Goal: Information Seeking & Learning: Learn about a topic

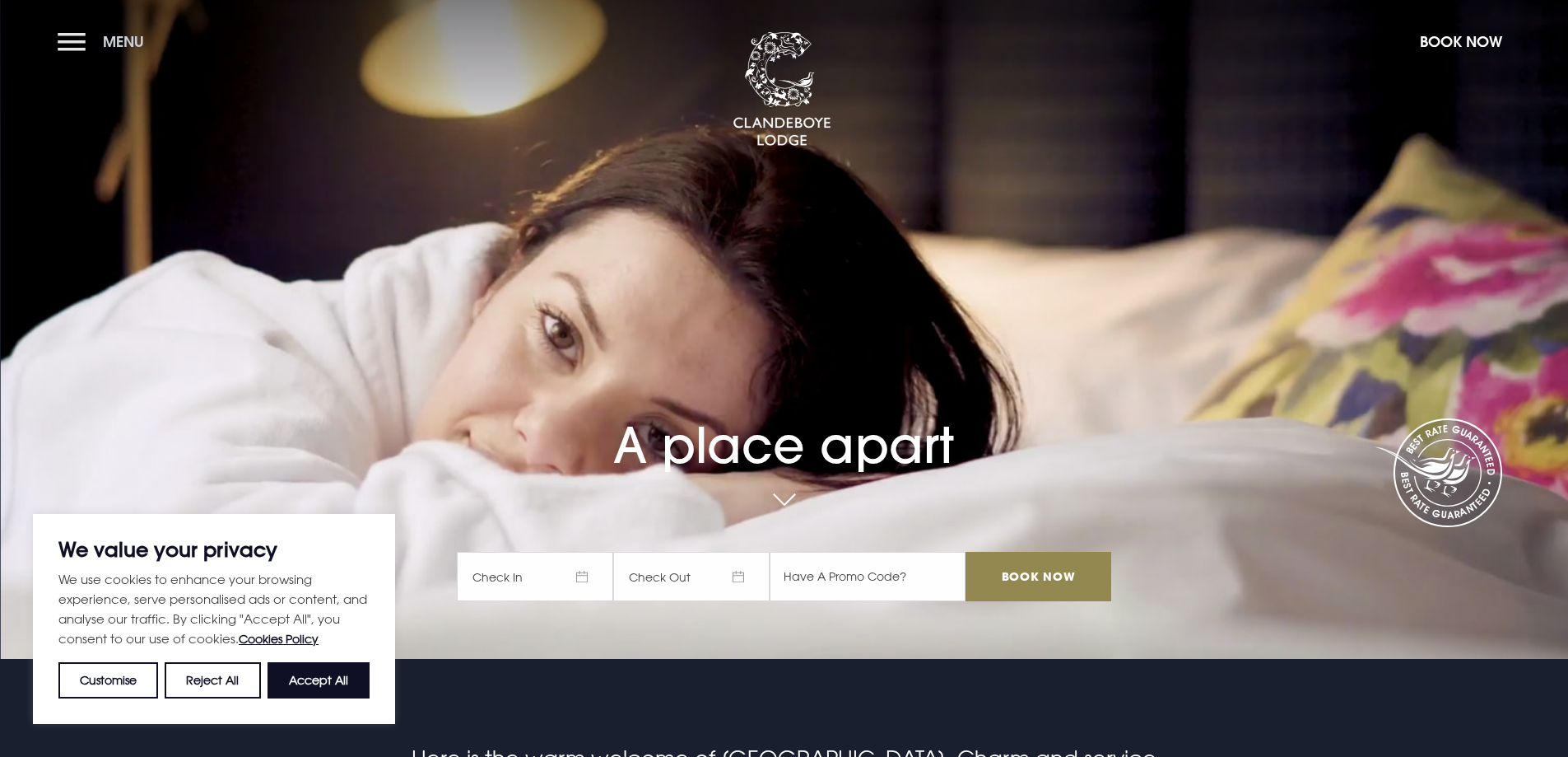
click at [75, 41] on button "Menu" at bounding box center [105, 42] width 95 height 36
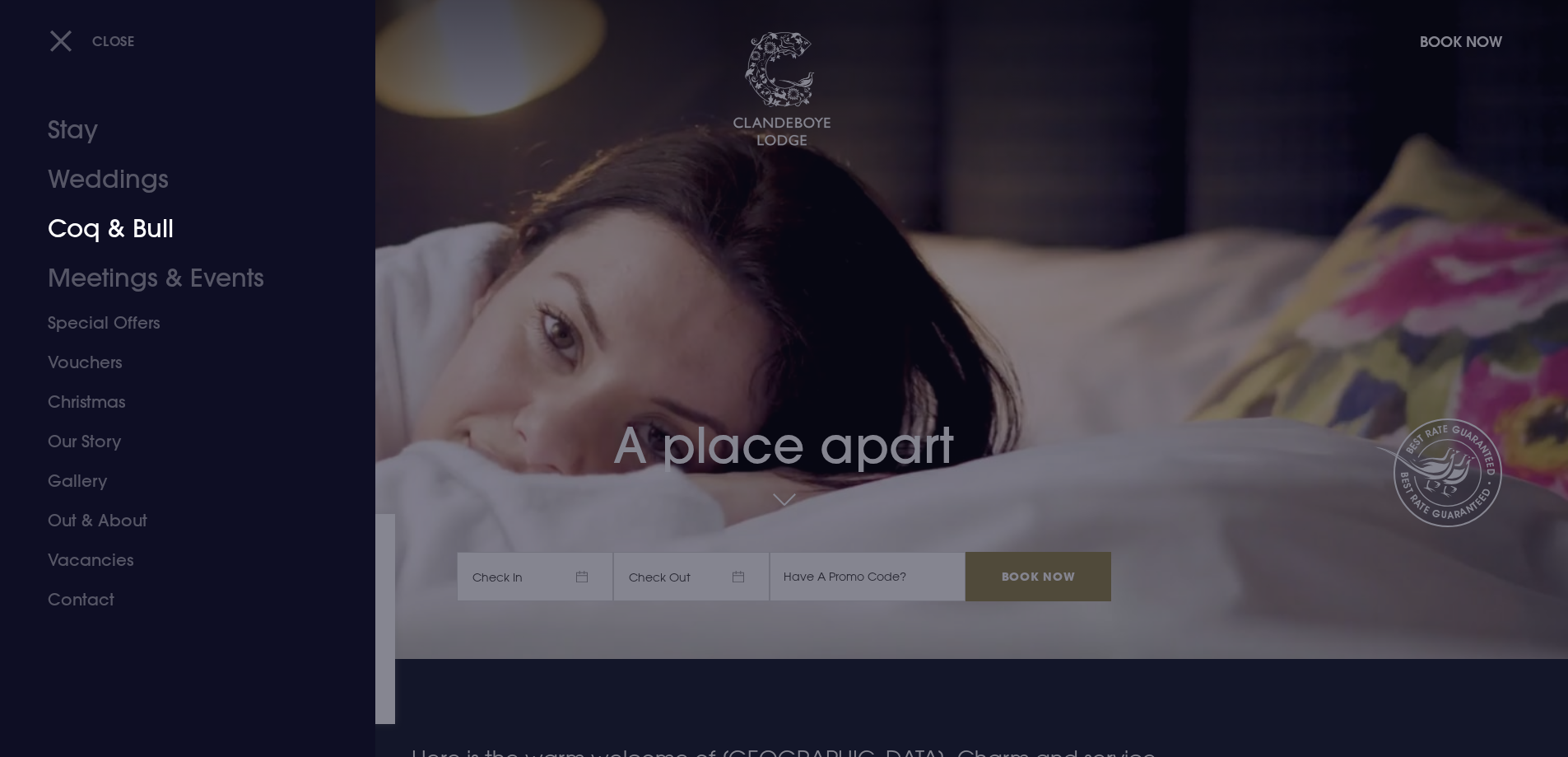
click at [130, 234] on link "Coq & Bull" at bounding box center [177, 229] width 260 height 49
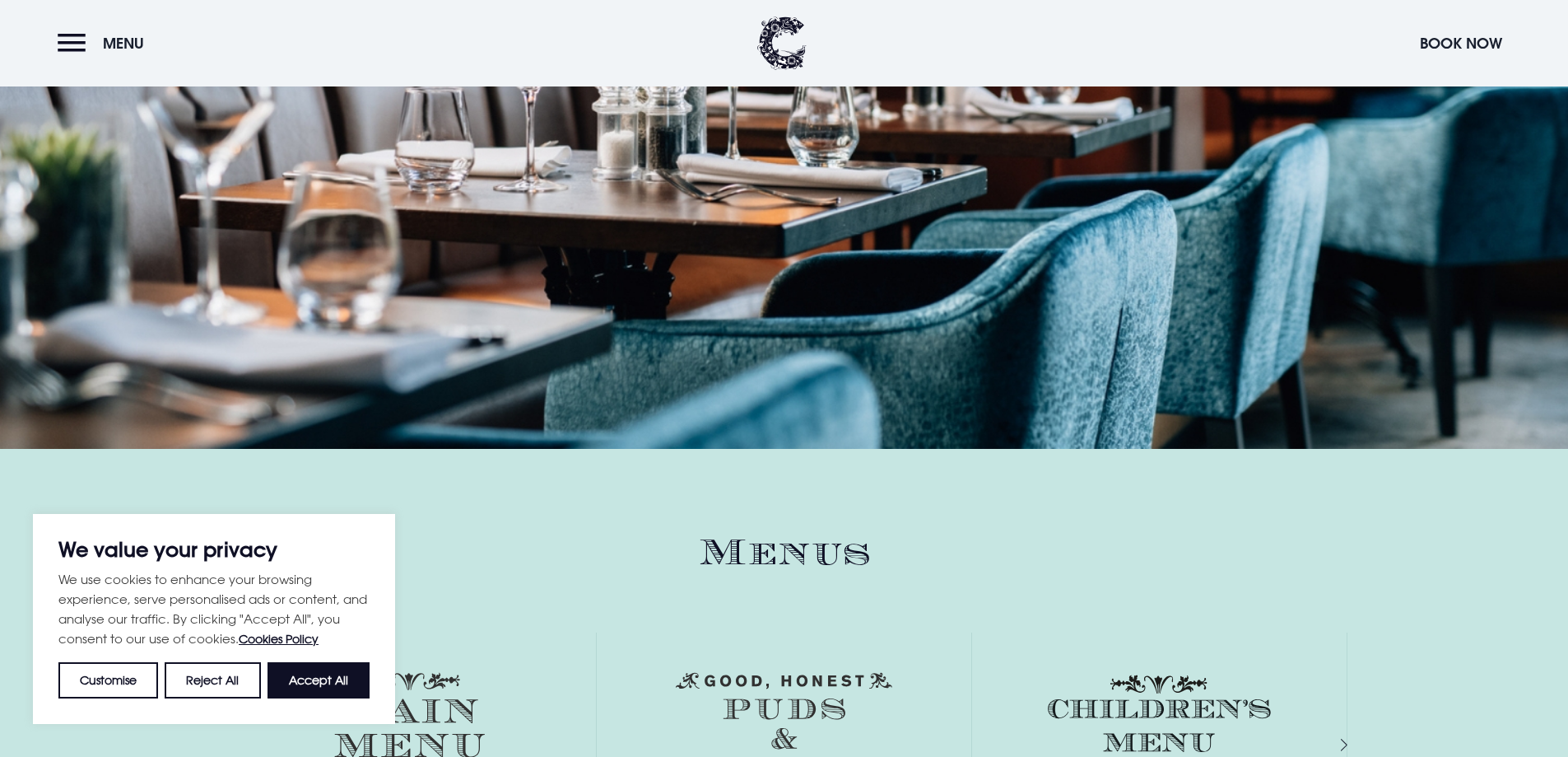
scroll to position [2058, 0]
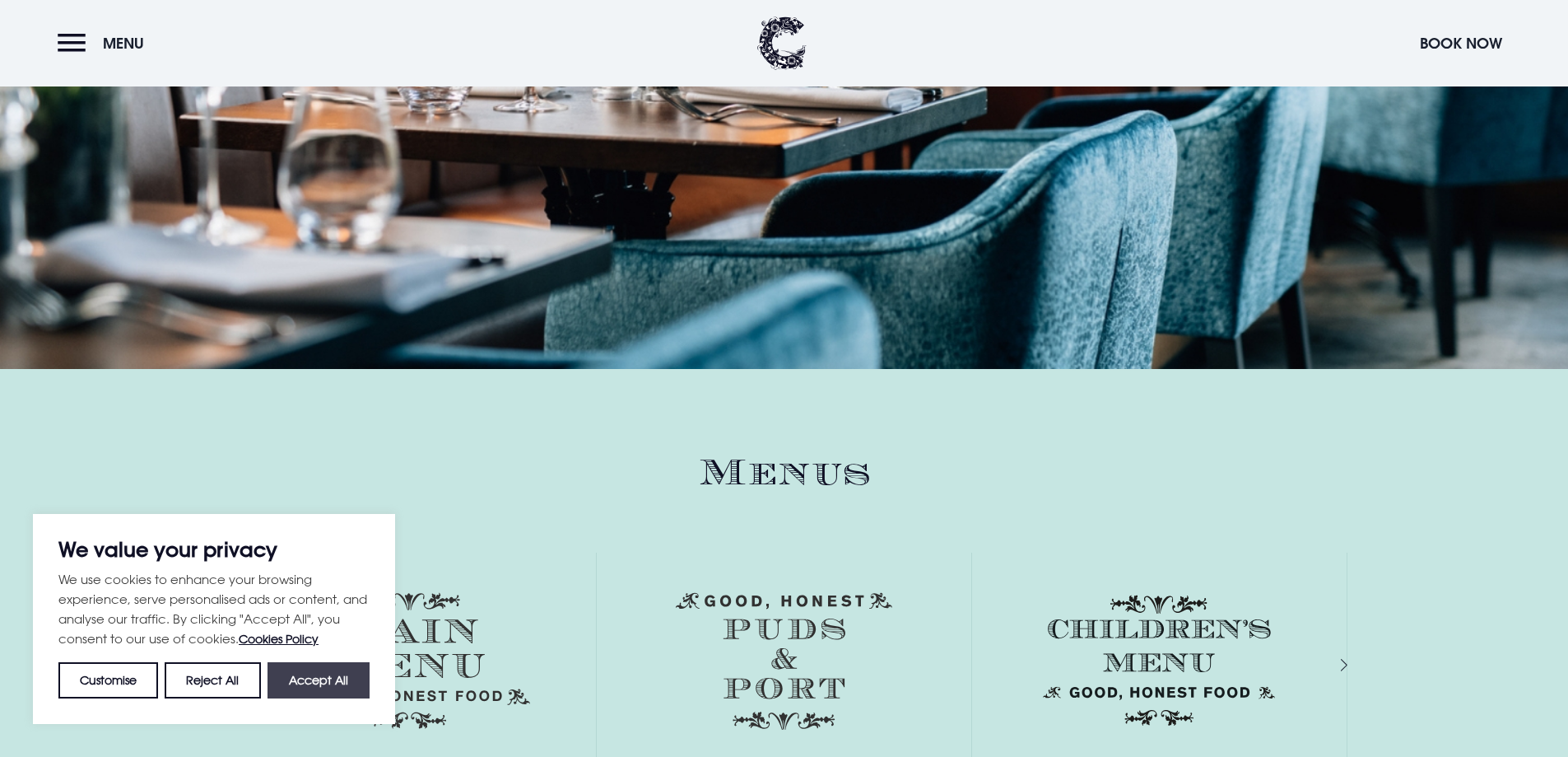
click at [322, 673] on button "Accept All" at bounding box center [319, 680] width 102 height 36
checkbox input "true"
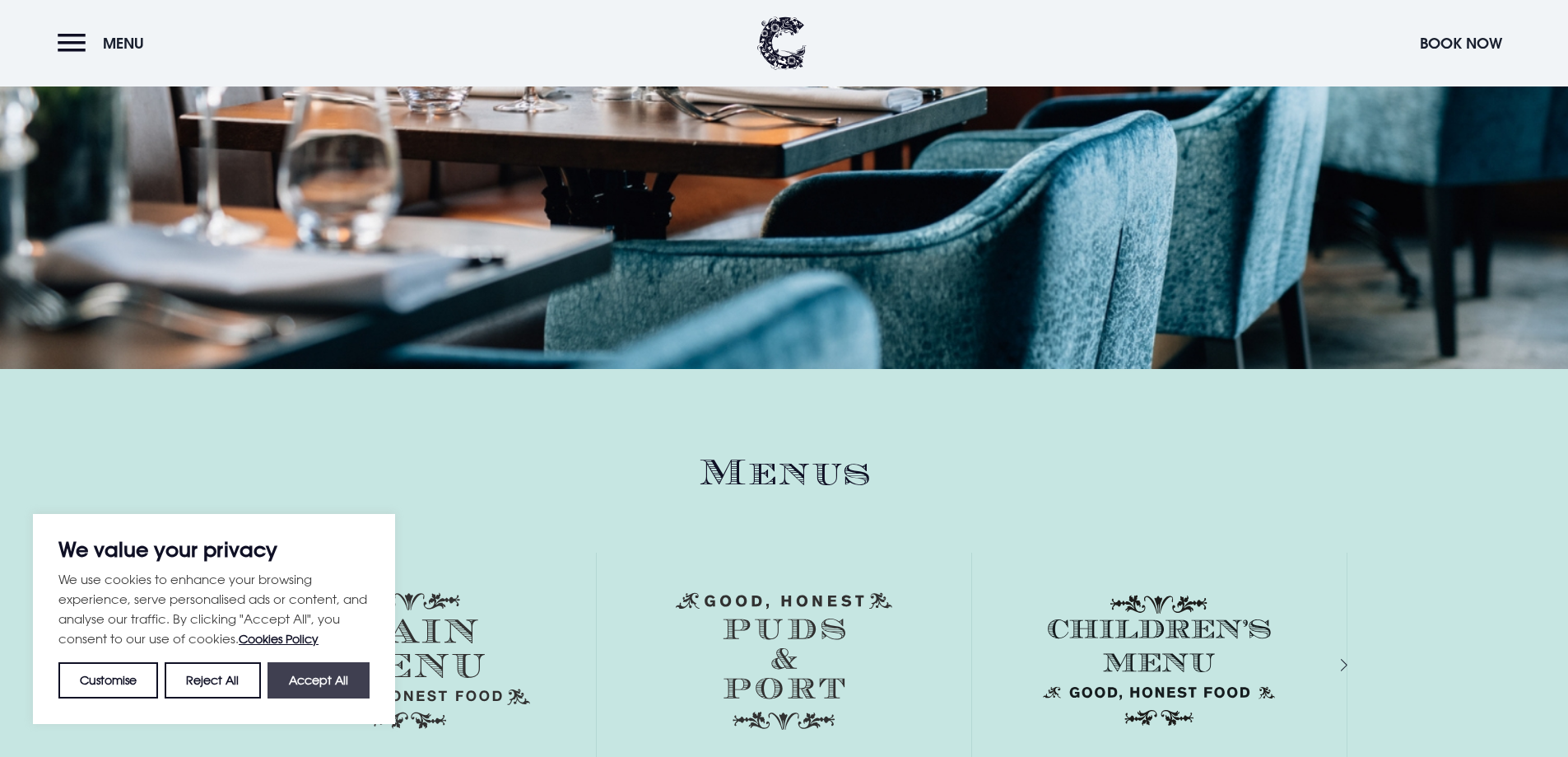
checkbox input "true"
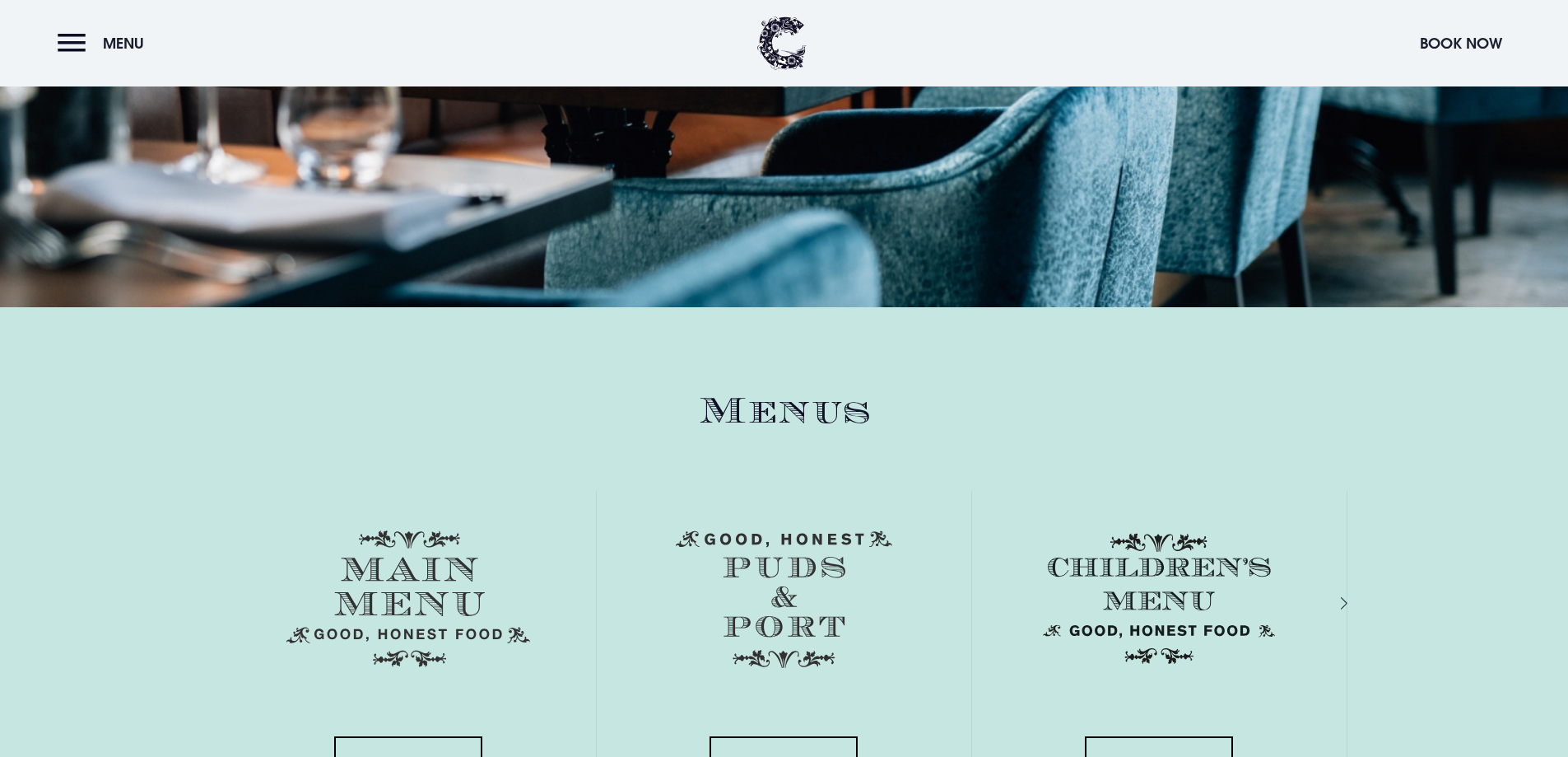
scroll to position [2388, 0]
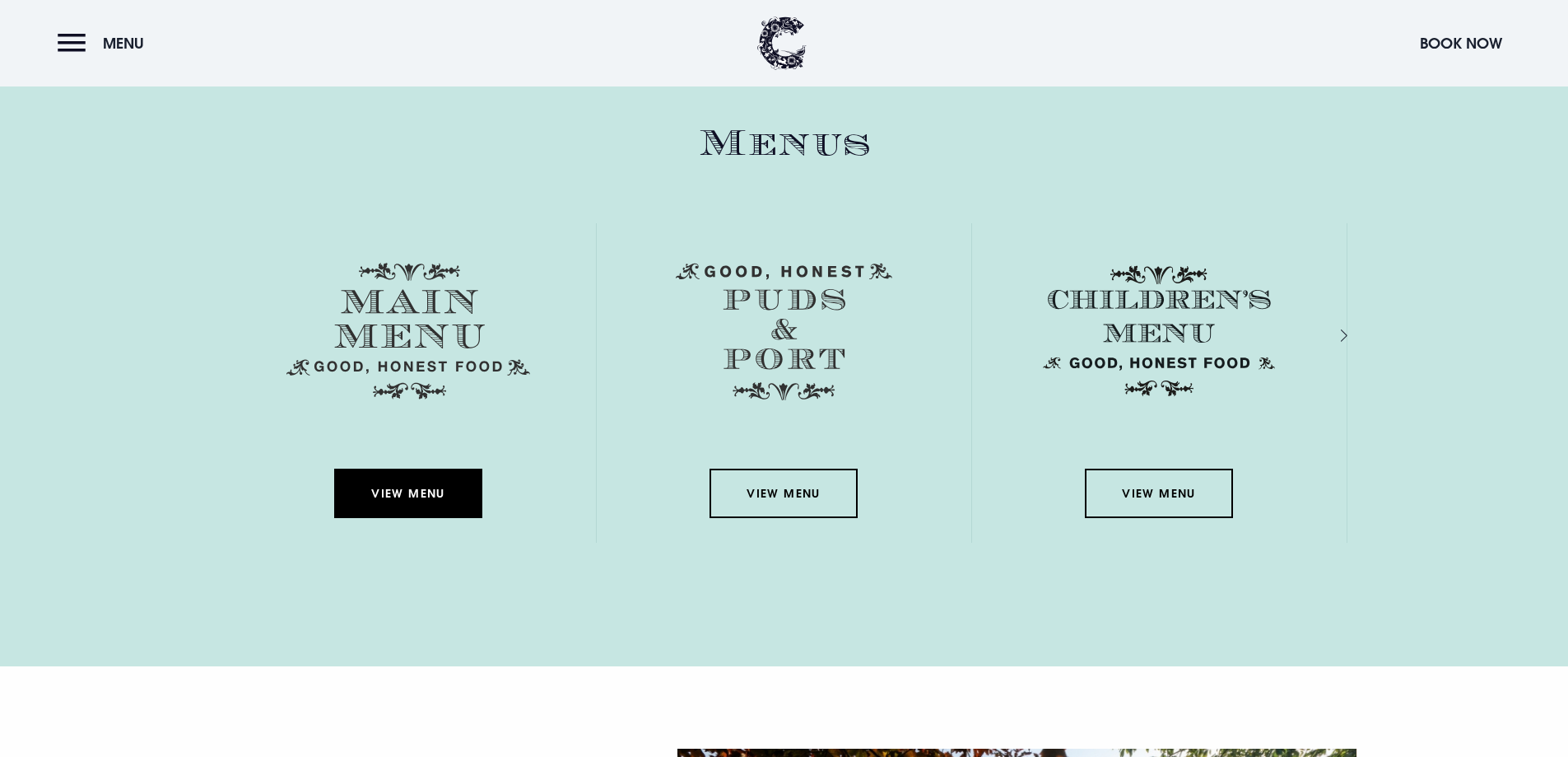
click at [409, 489] on link "View Menu" at bounding box center [408, 493] width 148 height 49
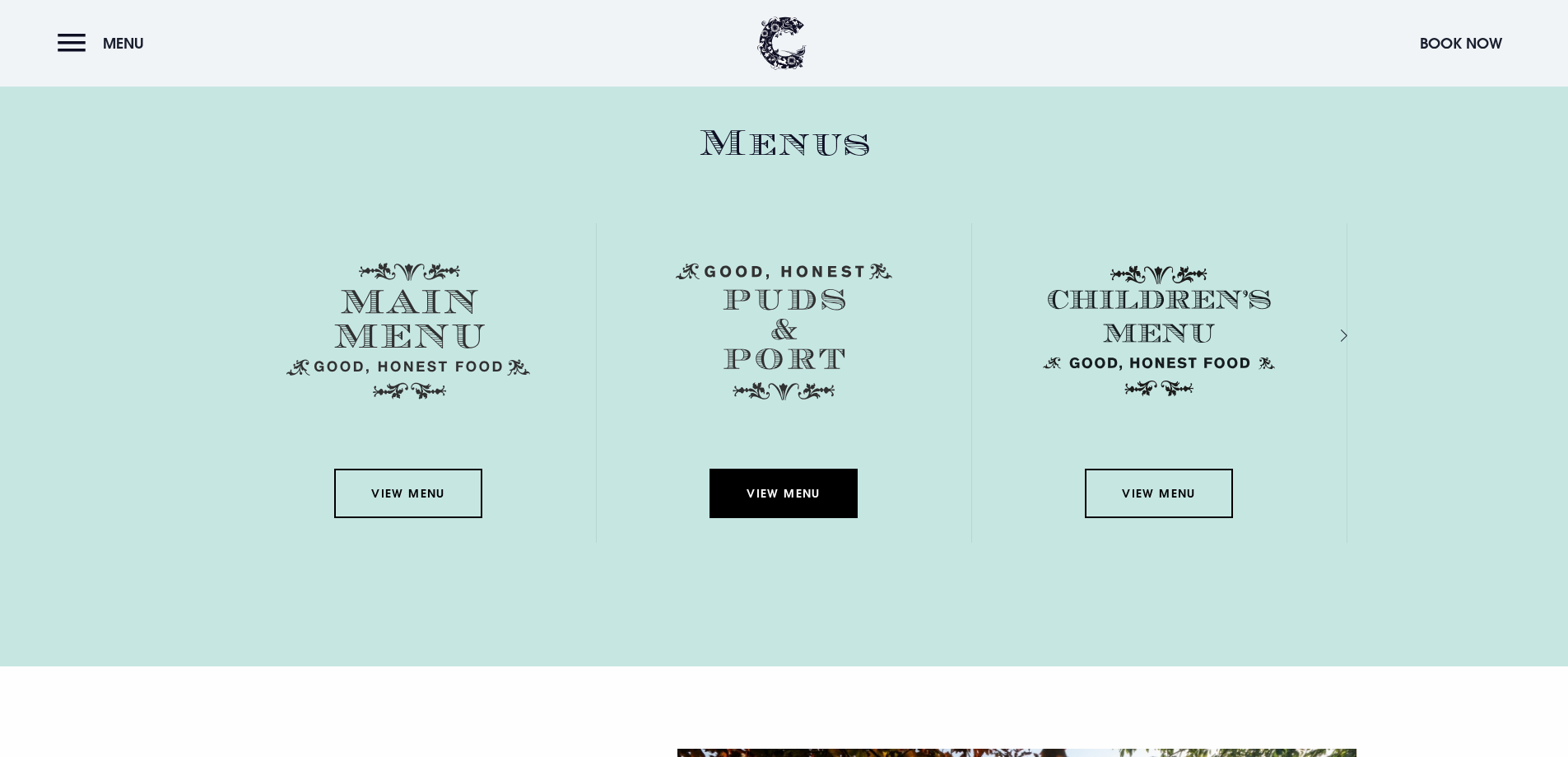
click at [782, 500] on link "View Menu" at bounding box center [783, 493] width 148 height 49
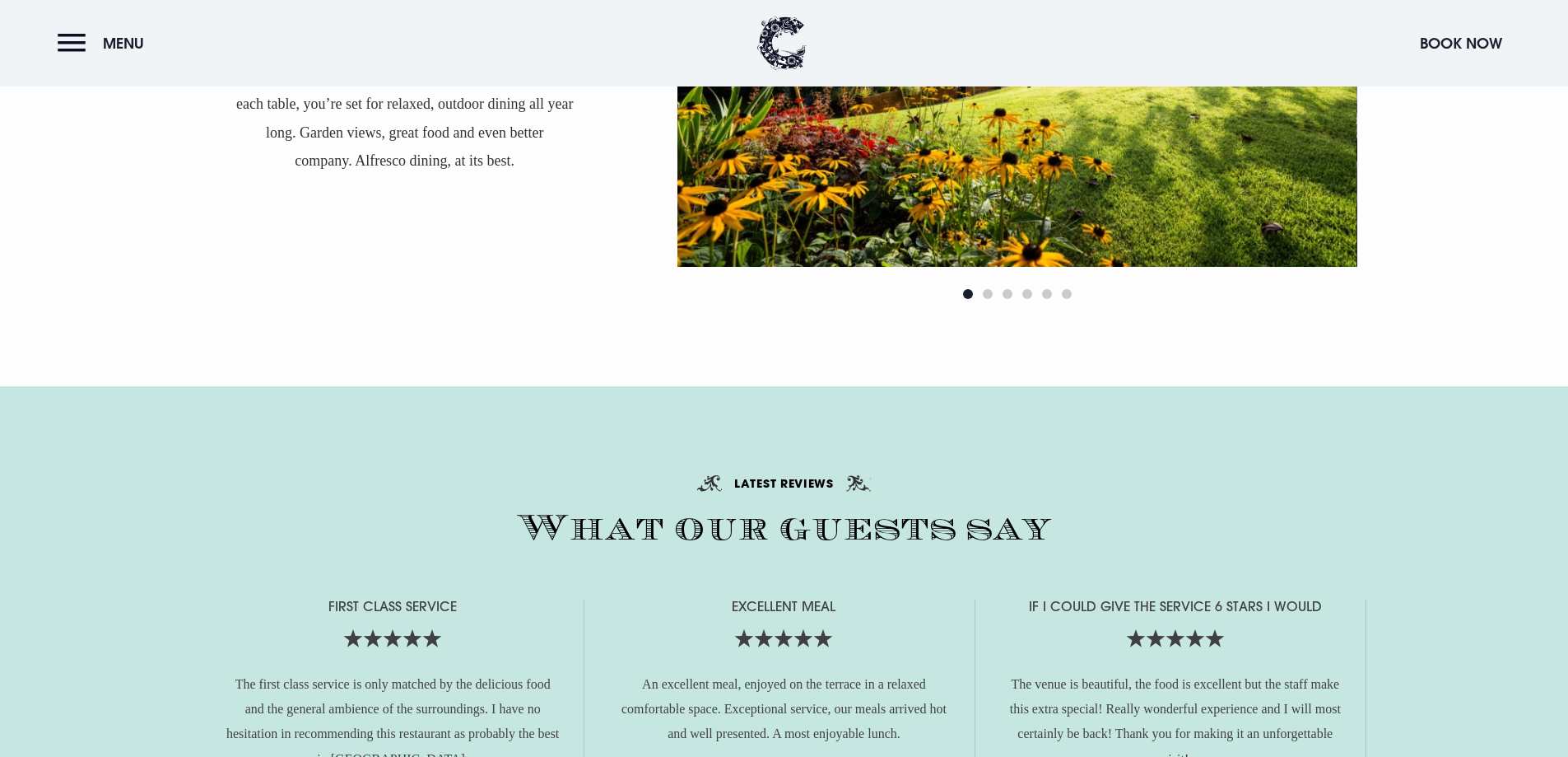
scroll to position [3294, 0]
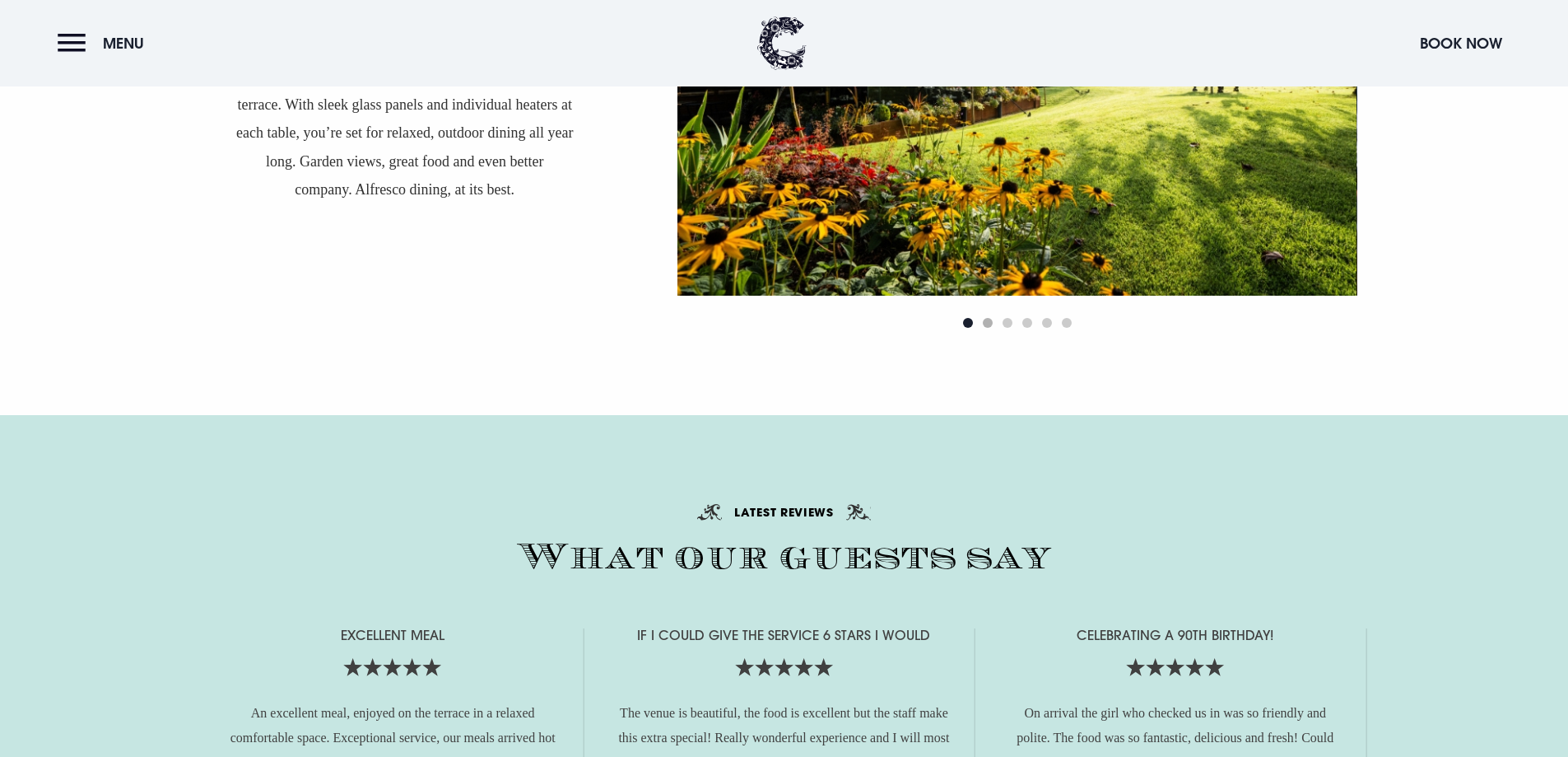
click at [990, 323] on span "Go to slide 2" at bounding box center [988, 323] width 10 height 10
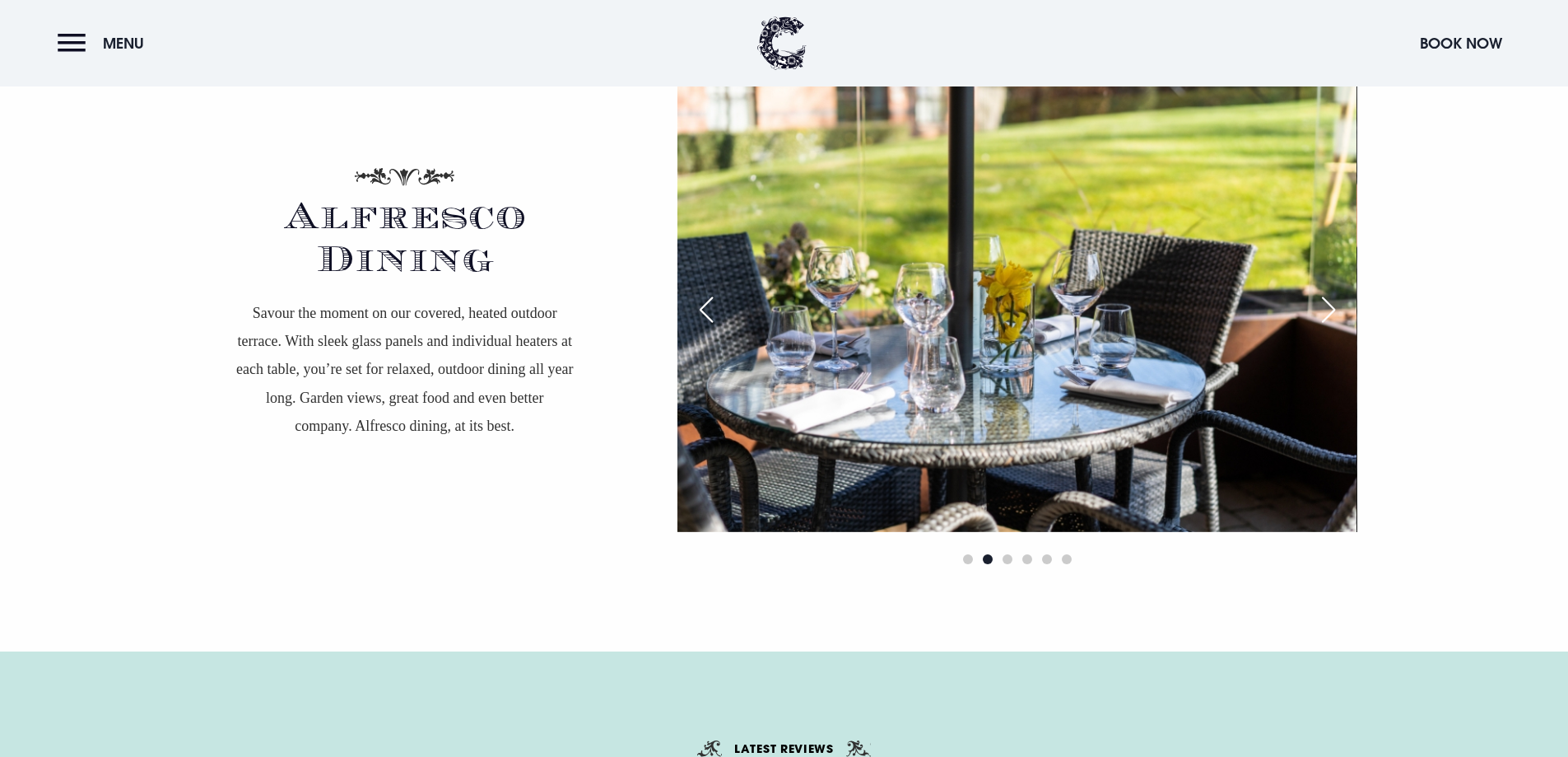
scroll to position [3047, 0]
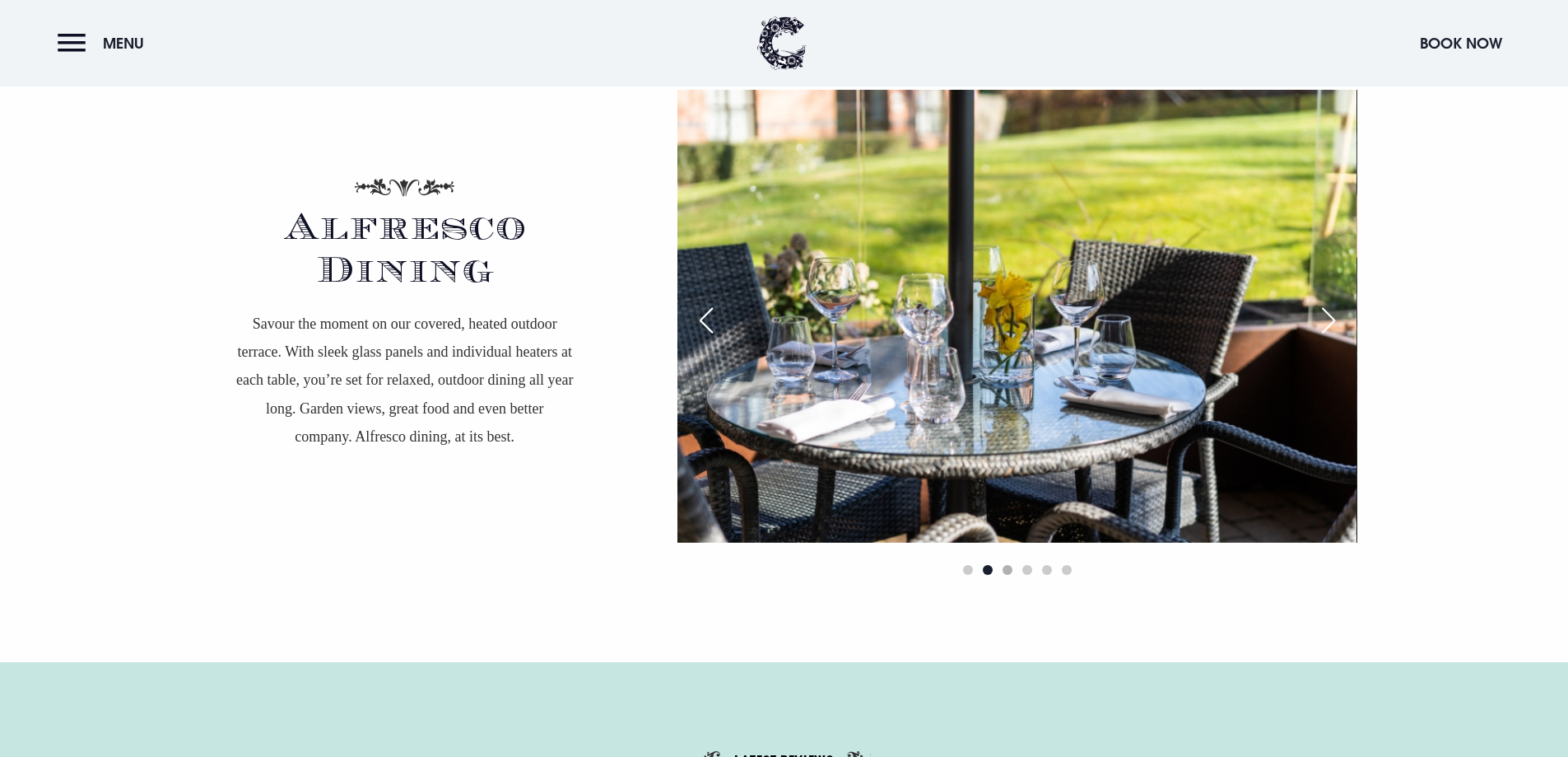
click at [1009, 568] on span "Go to slide 3" at bounding box center [1008, 570] width 10 height 10
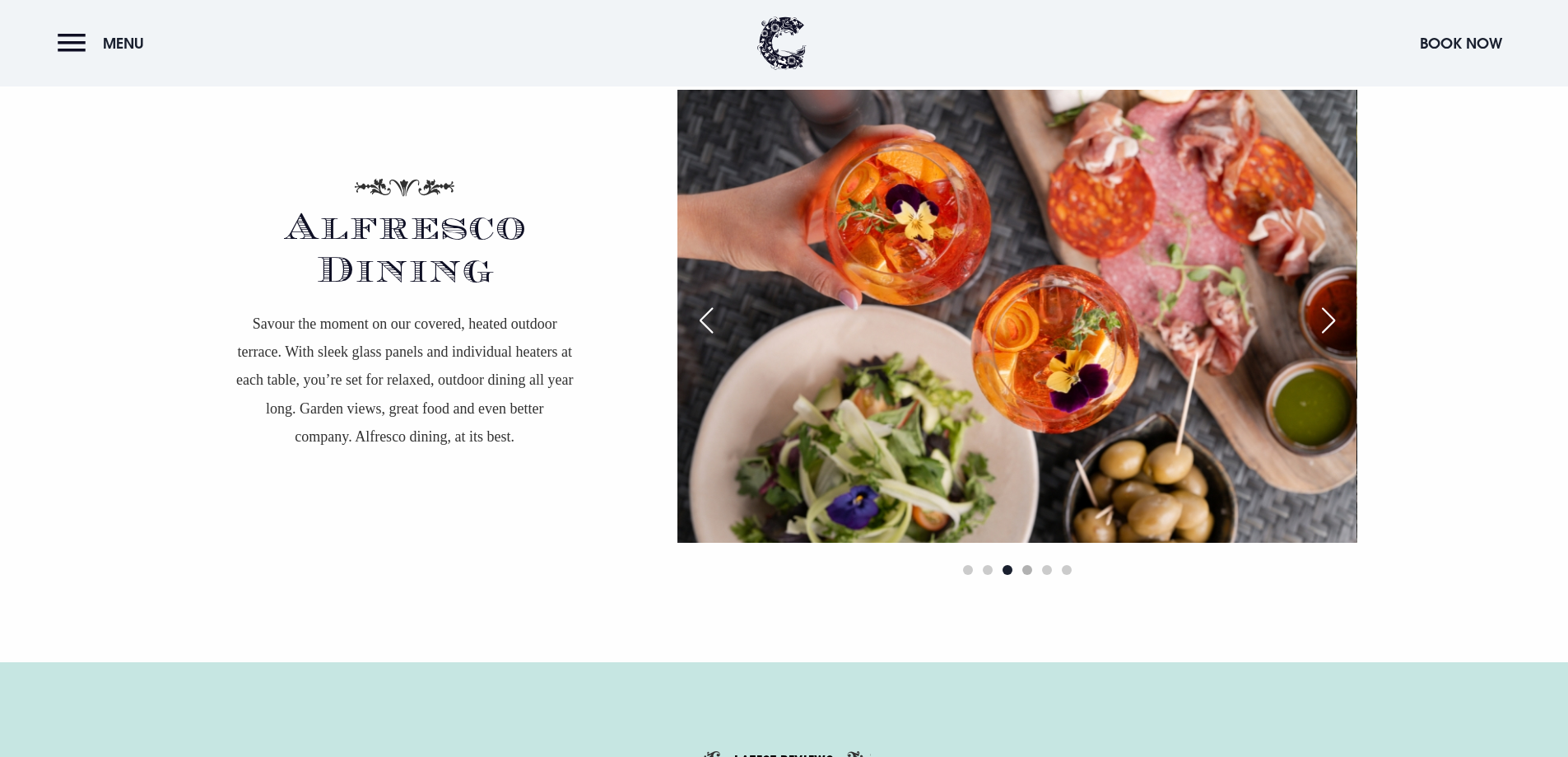
click at [1022, 571] on span "Go to slide 4" at bounding box center [1027, 570] width 10 height 10
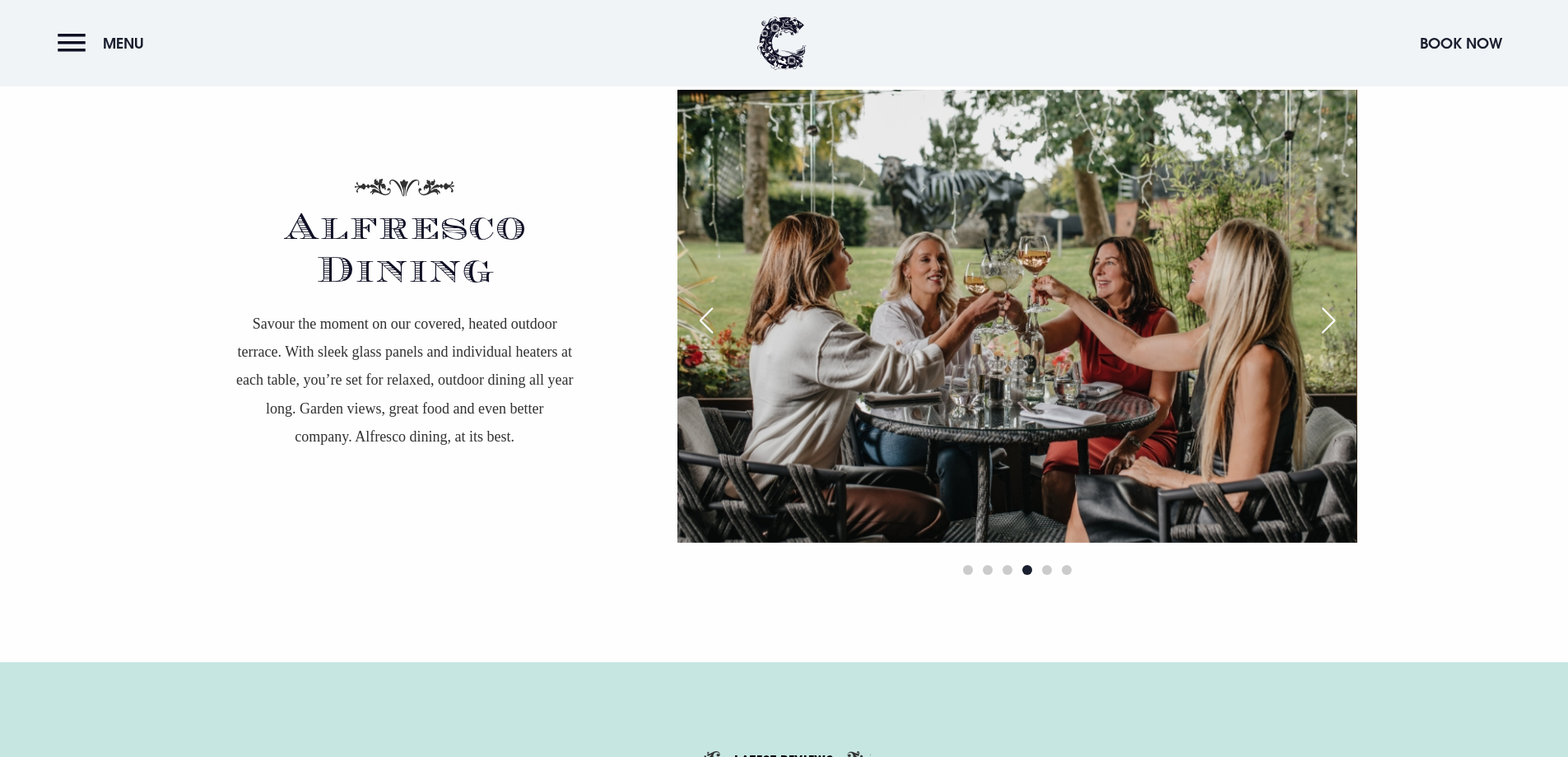
click at [1325, 316] on div "Next slide" at bounding box center [1329, 320] width 42 height 36
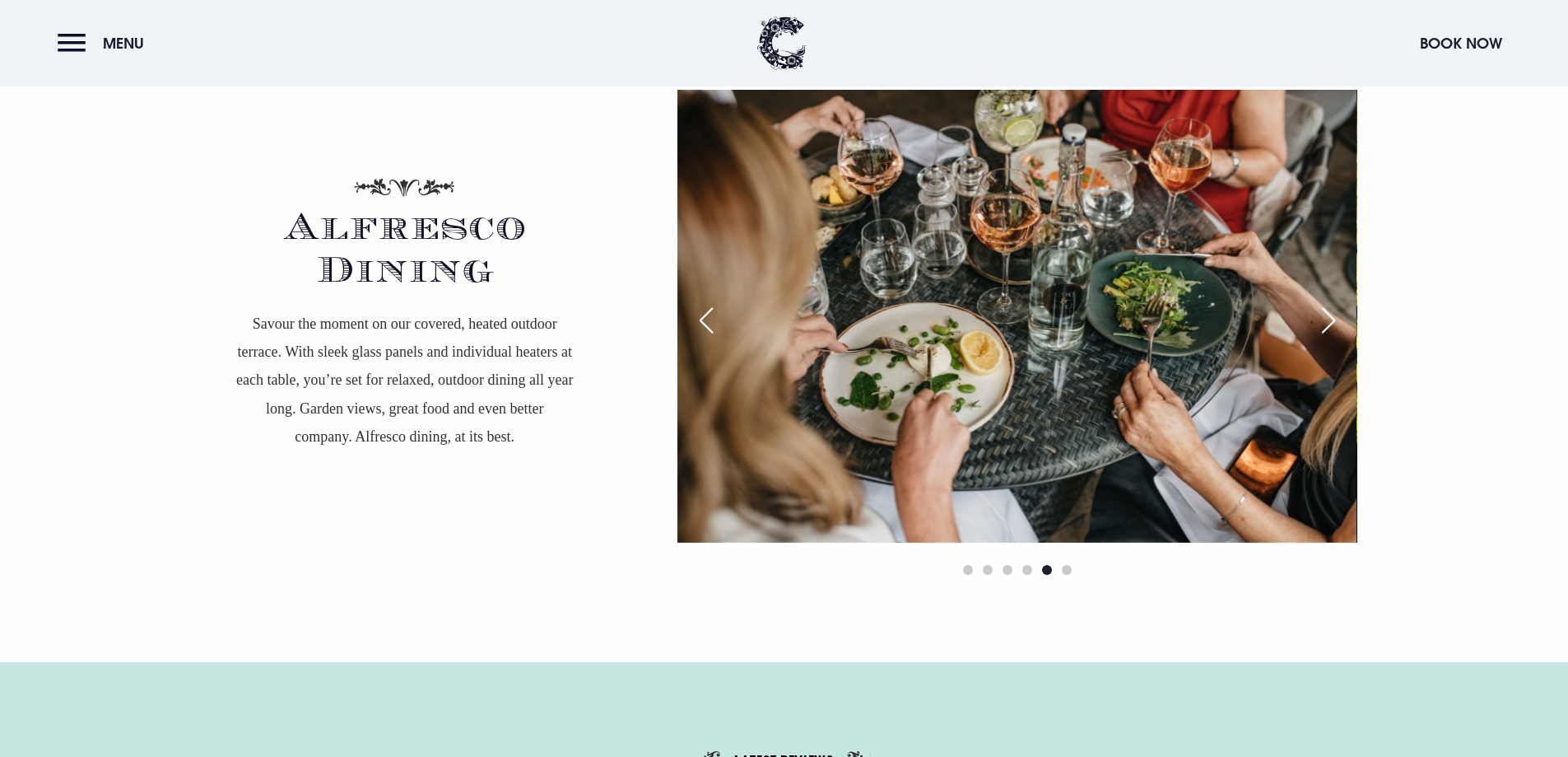
click at [1325, 316] on div "Next slide" at bounding box center [1329, 320] width 42 height 36
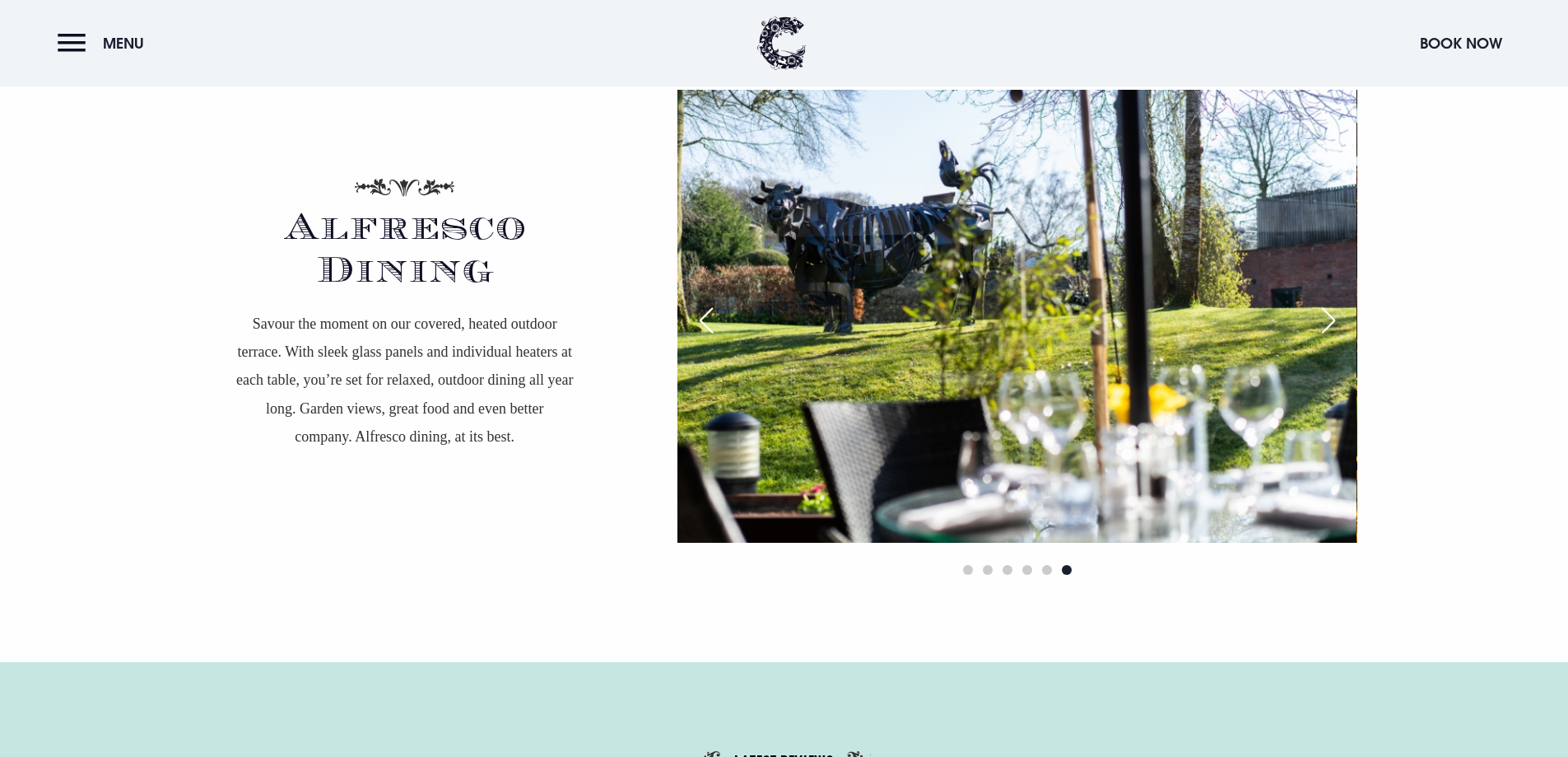
click at [1328, 316] on div "Next slide" at bounding box center [1329, 320] width 42 height 36
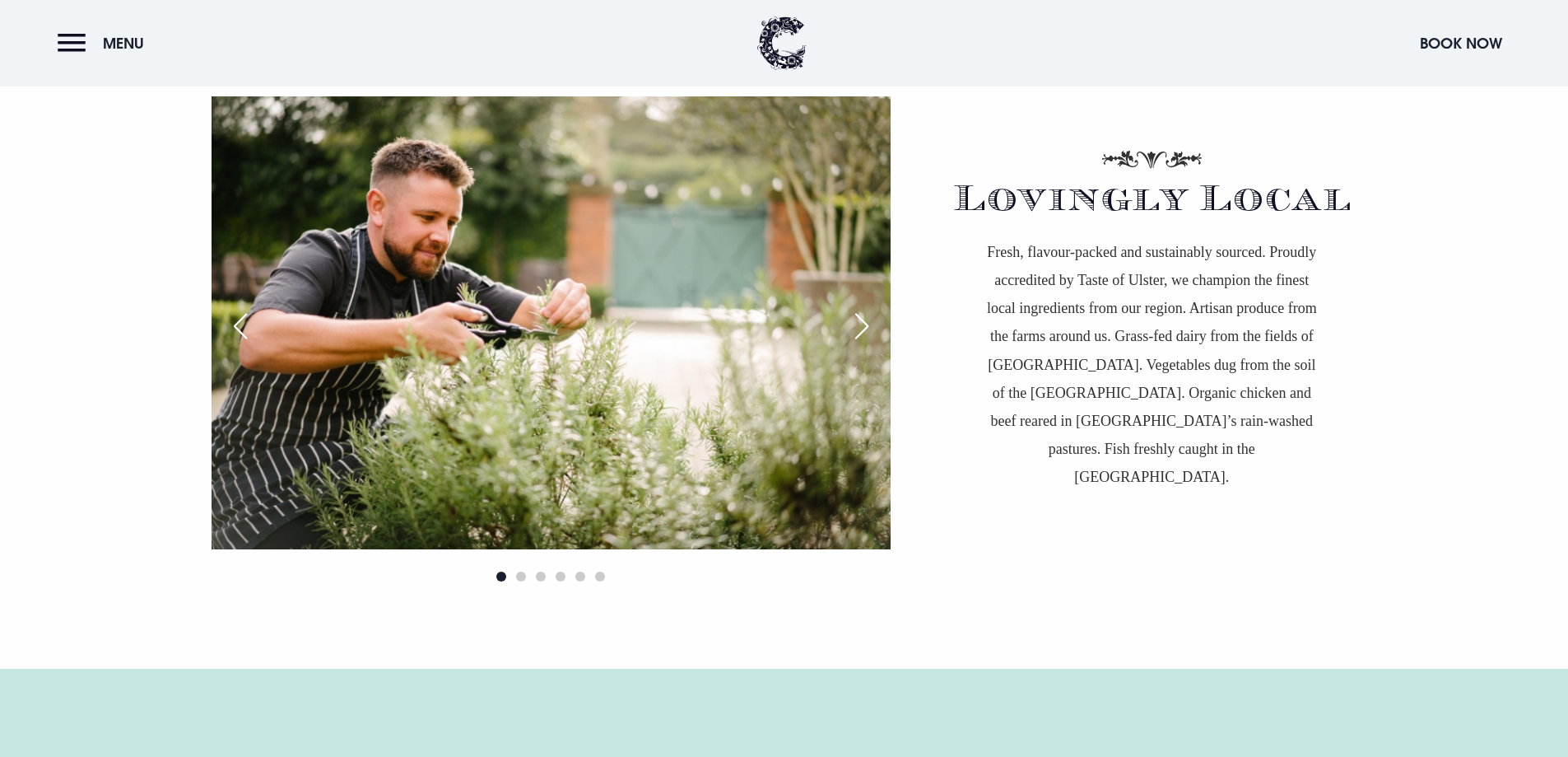
scroll to position [4364, 0]
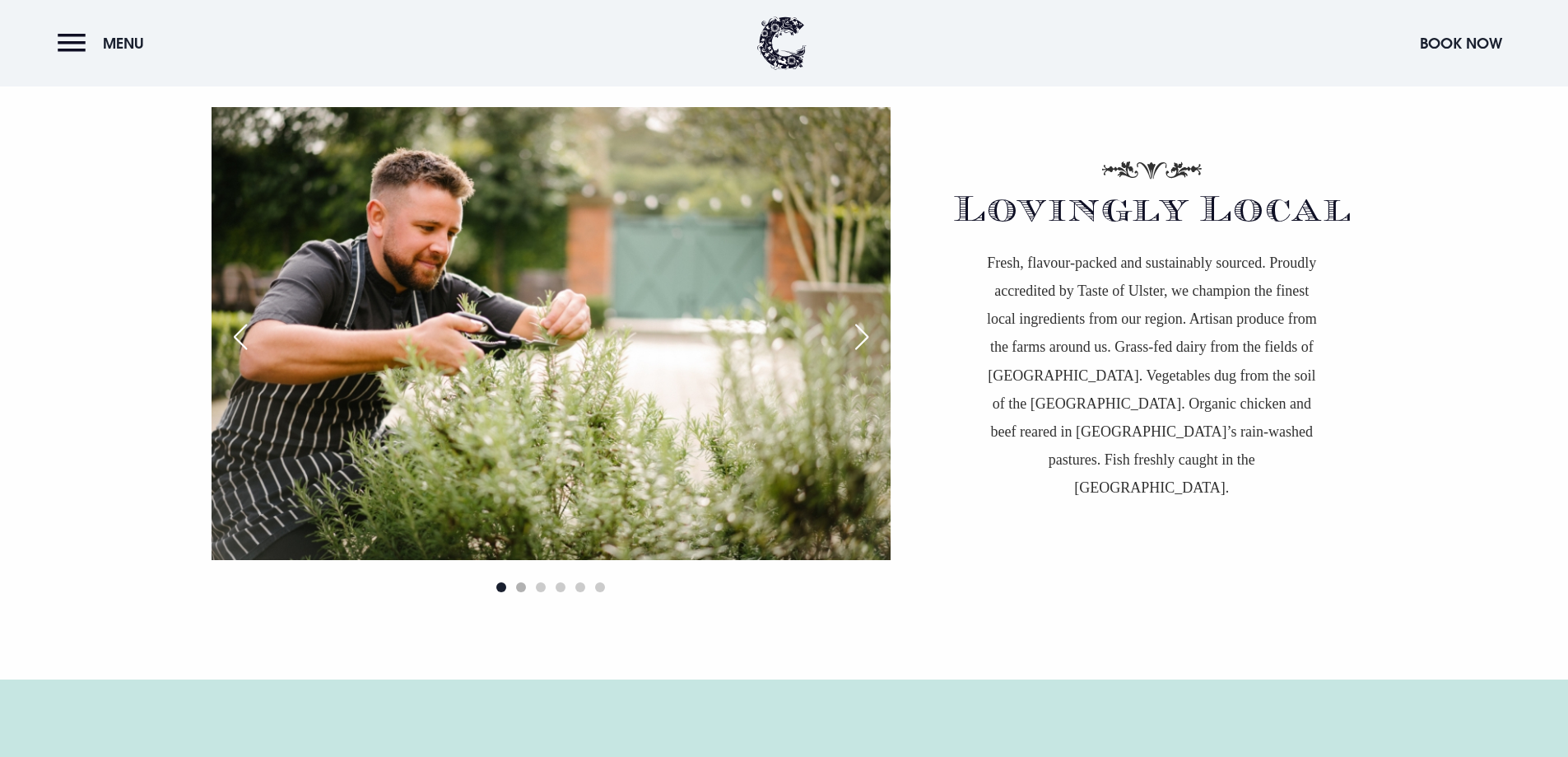
click at [517, 588] on span "Go to slide 2" at bounding box center [521, 587] width 10 height 10
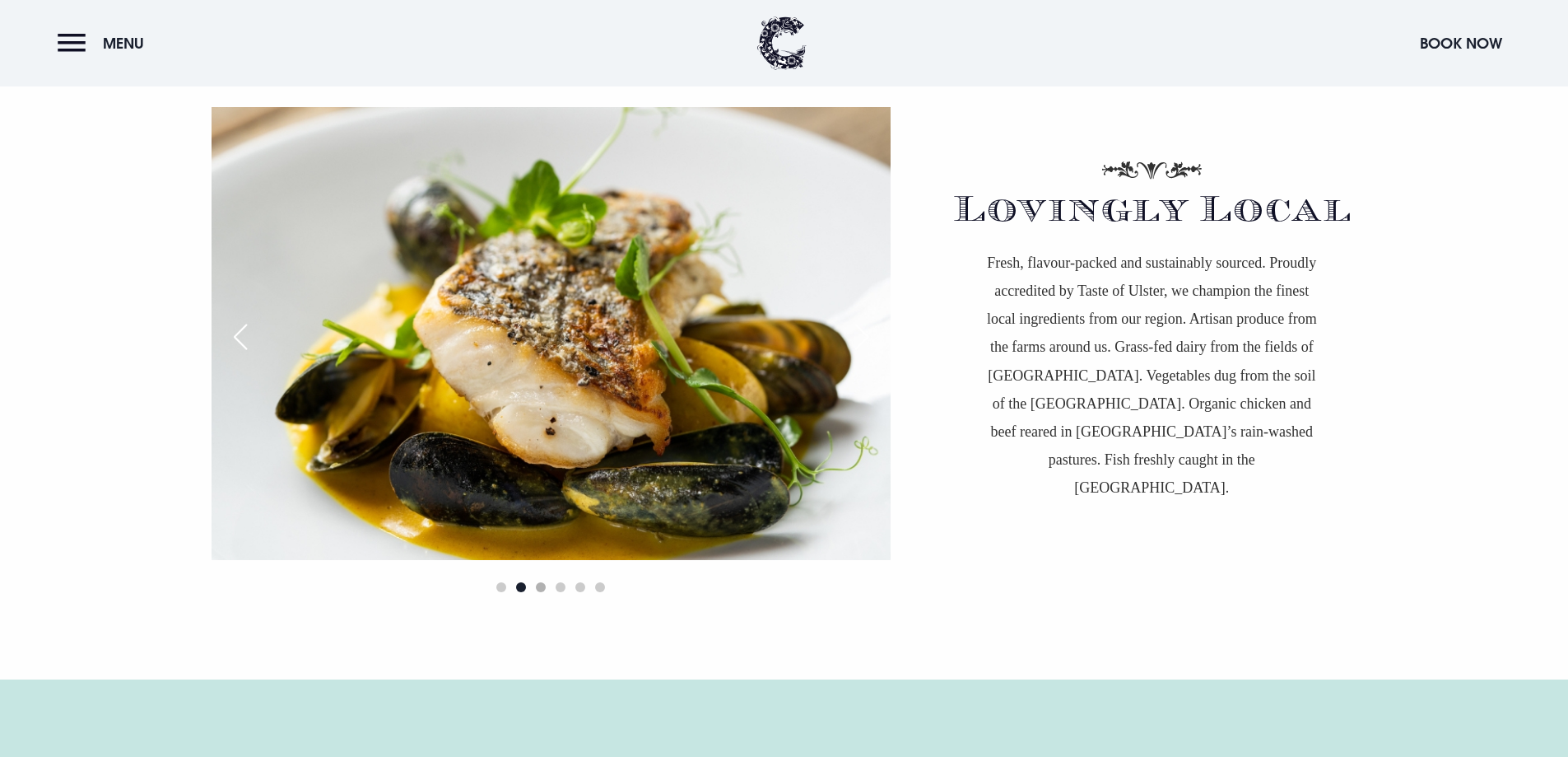
click at [538, 590] on span "Go to slide 3" at bounding box center [541, 587] width 10 height 10
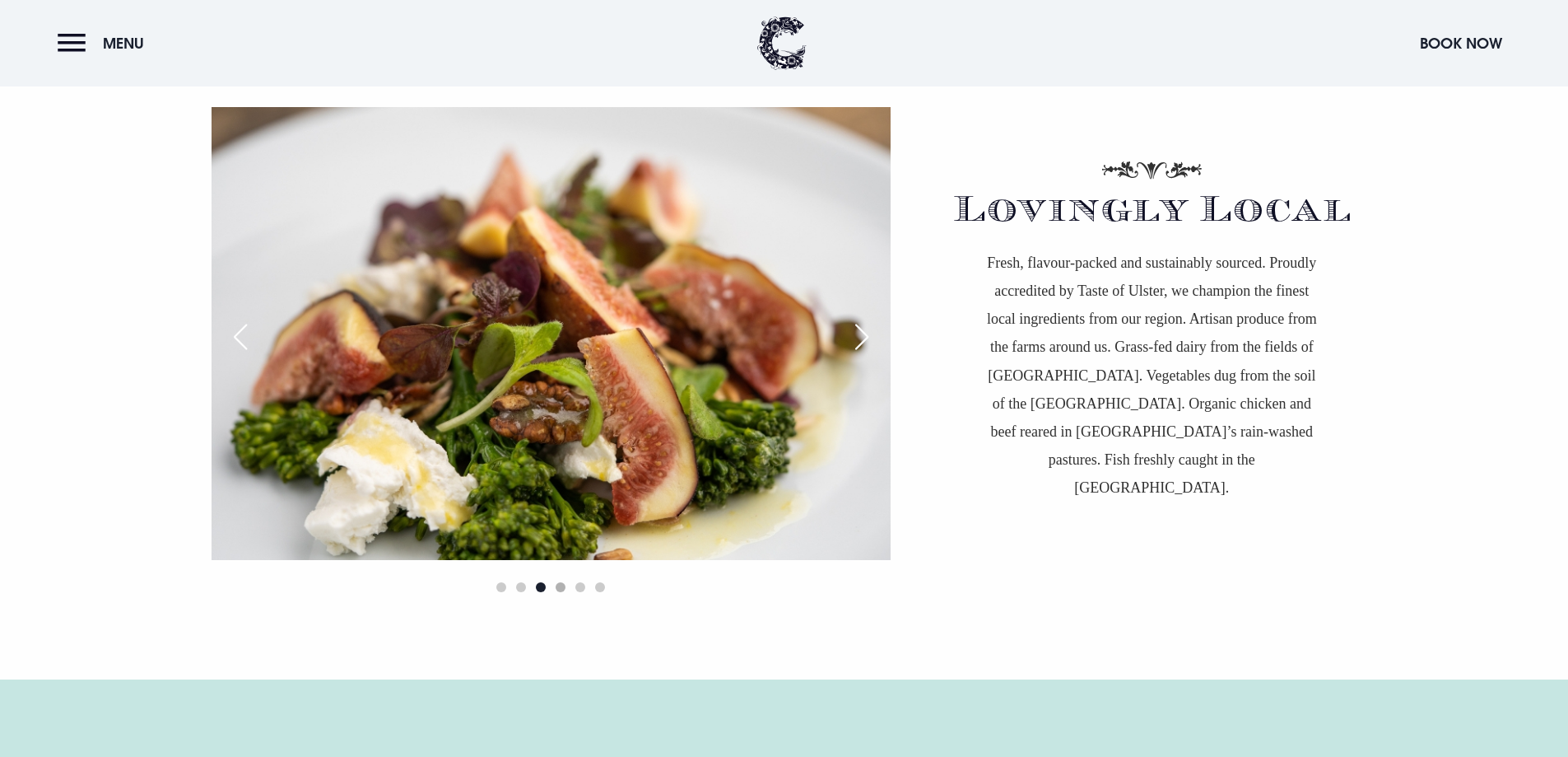
click at [564, 588] on span "Go to slide 4" at bounding box center [561, 587] width 10 height 10
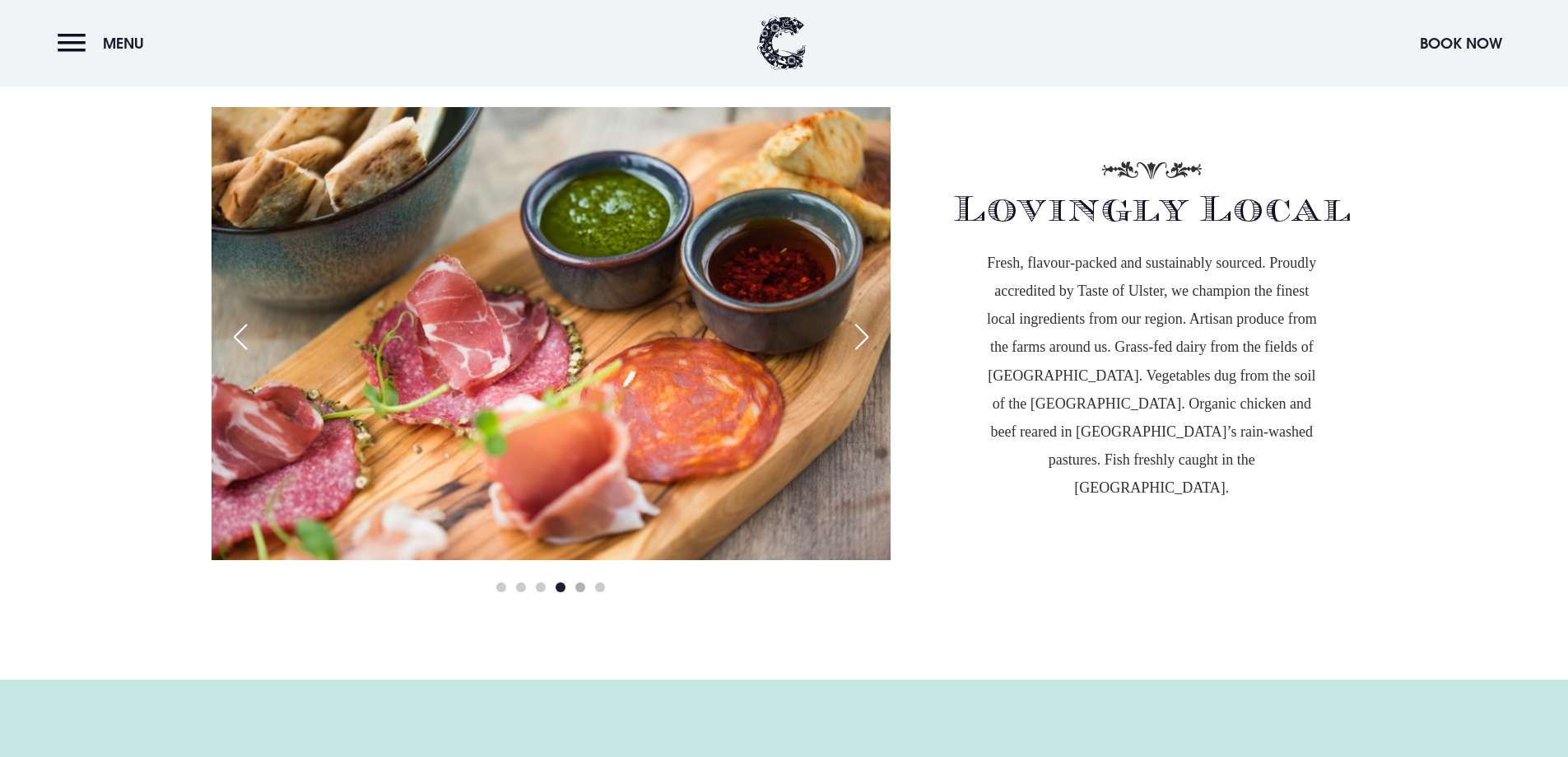
click at [581, 589] on span "Go to slide 5" at bounding box center [581, 587] width 10 height 10
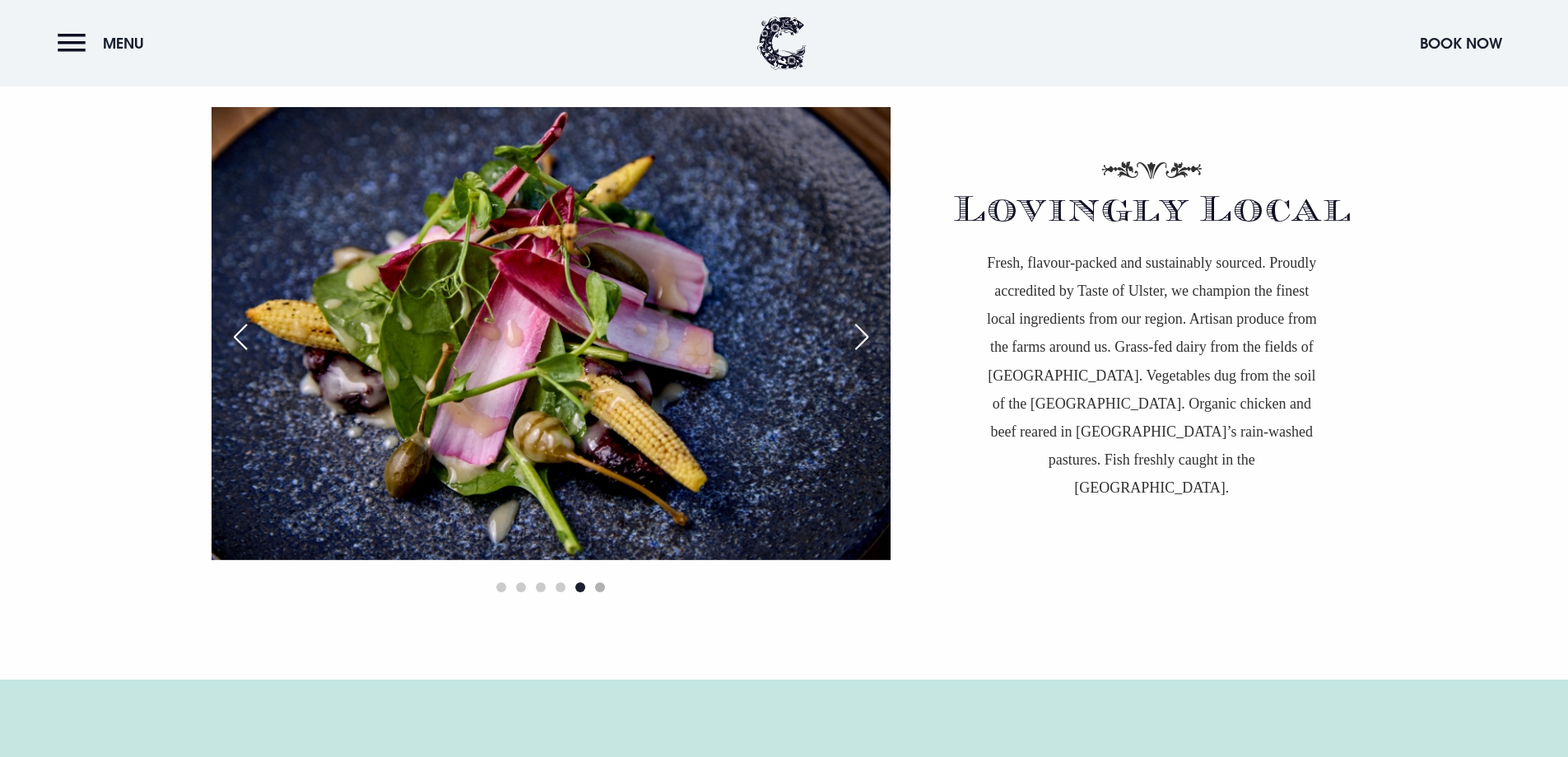
click at [600, 588] on span "Go to slide 6" at bounding box center [600, 587] width 10 height 10
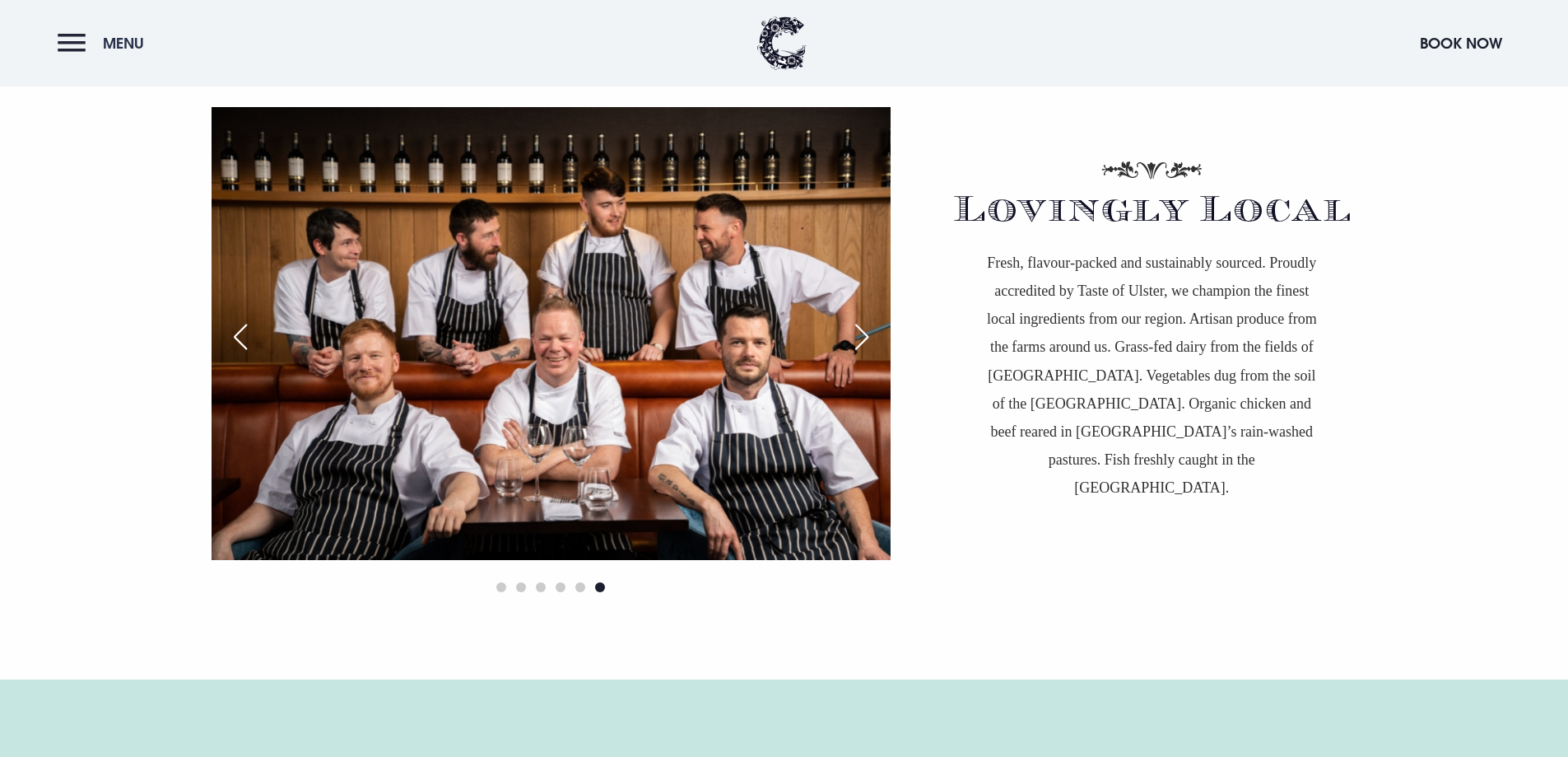
click at [70, 41] on button "Menu" at bounding box center [105, 43] width 95 height 36
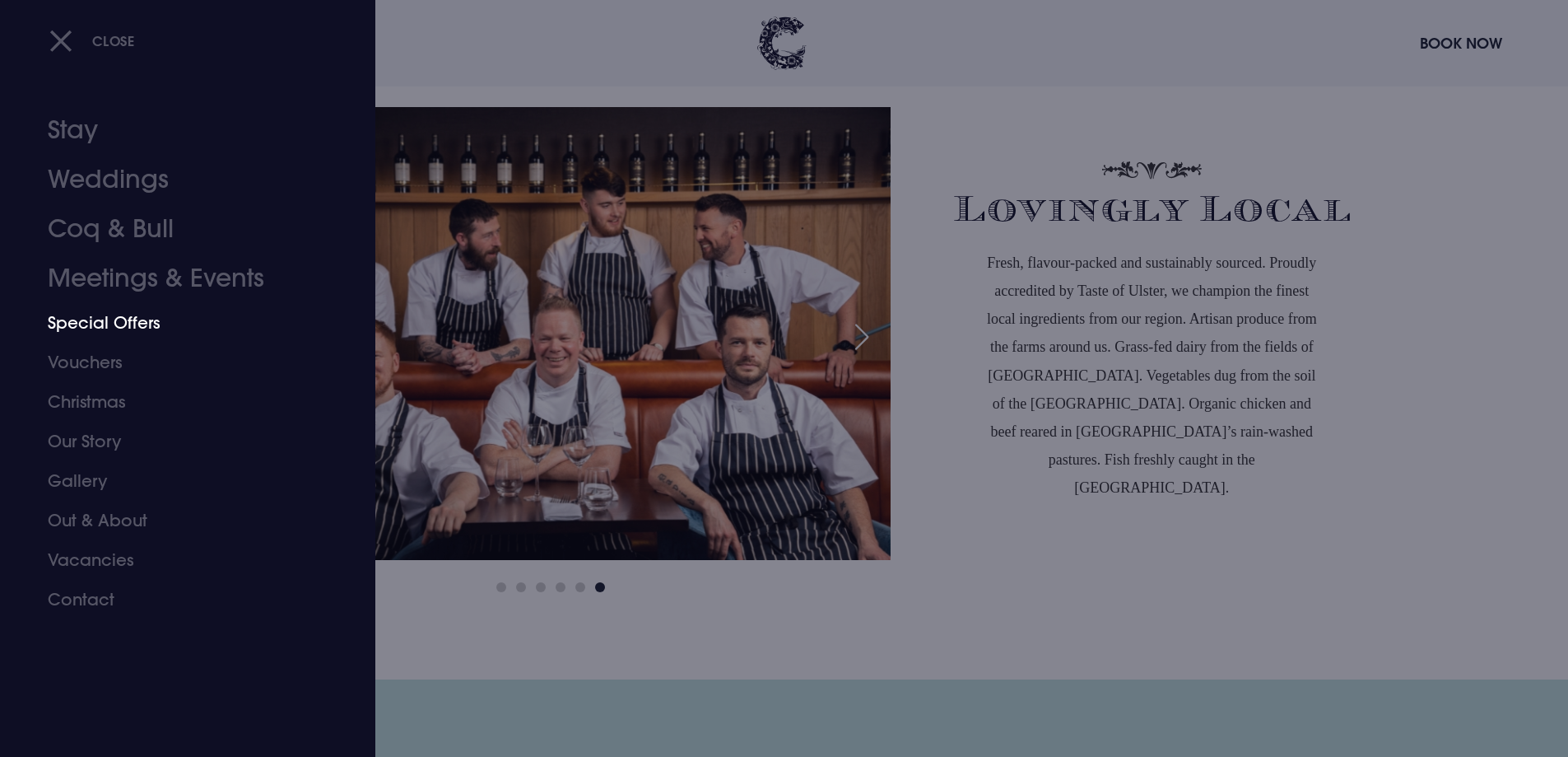
click at [101, 319] on link "Special Offers" at bounding box center [177, 322] width 260 height 40
